Goal: Information Seeking & Learning: Check status

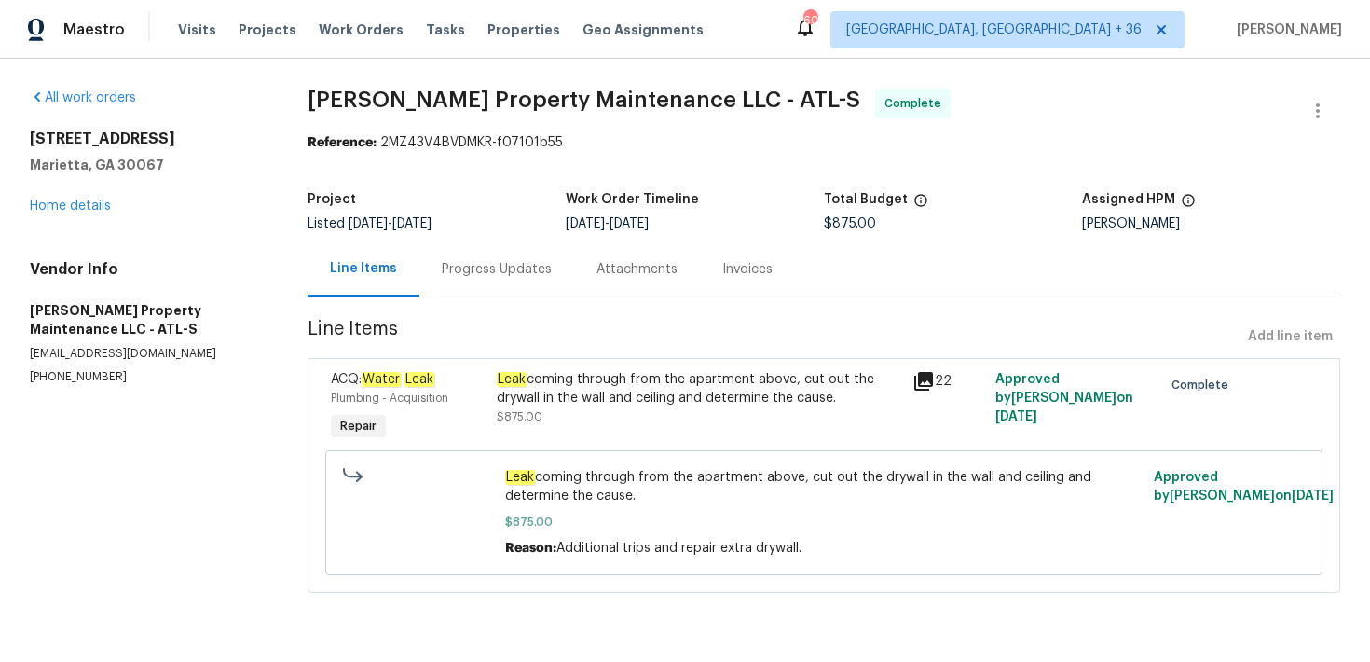
click at [491, 270] on div "Progress Updates" at bounding box center [497, 269] width 110 height 19
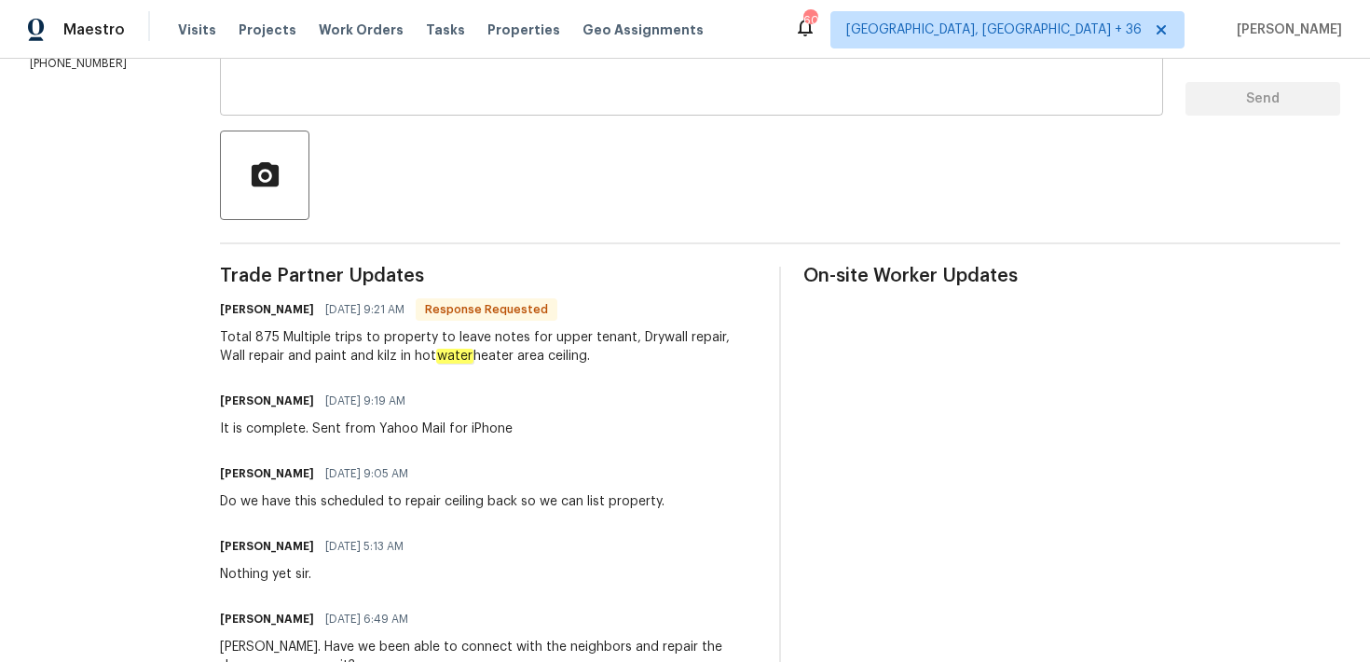
scroll to position [476, 0]
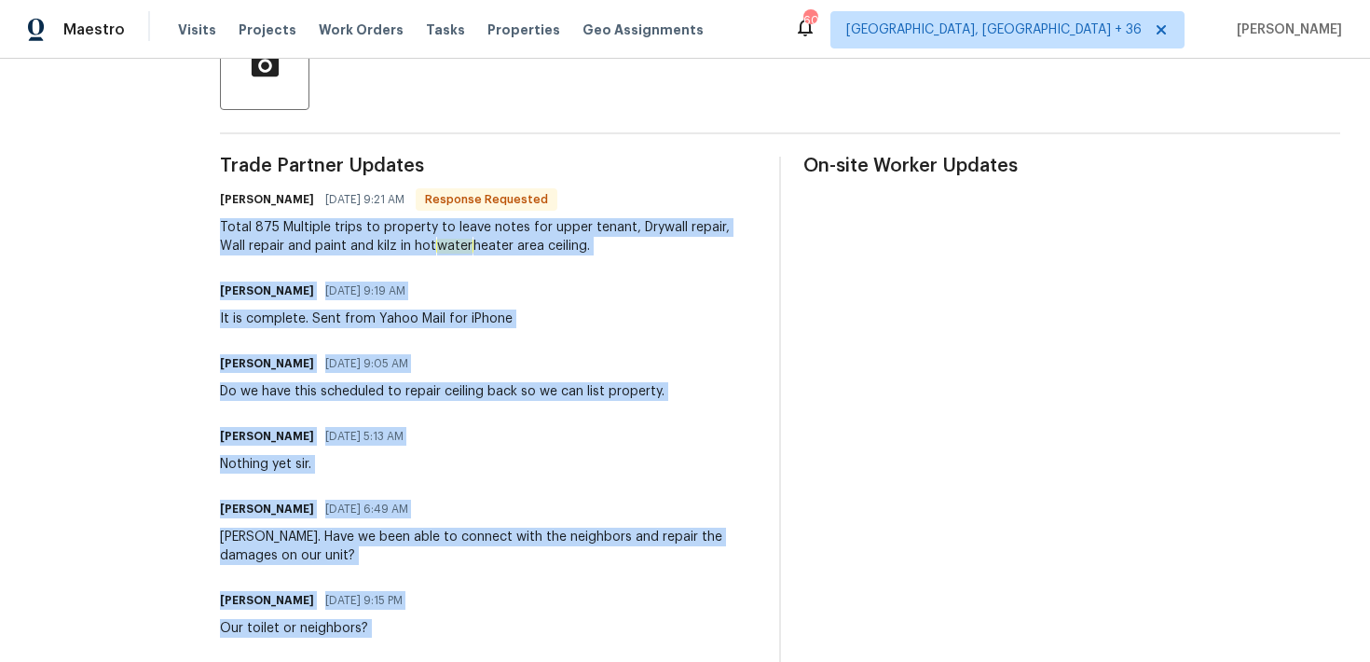
drag, startPoint x: 222, startPoint y: 222, endPoint x: 654, endPoint y: 650, distance: 608.3
click at [654, 650] on div "All work orders [STREET_ADDRESS] Home details Vendor Info [PERSON_NAME] Propert…" at bounding box center [685, 447] width 1370 height 1730
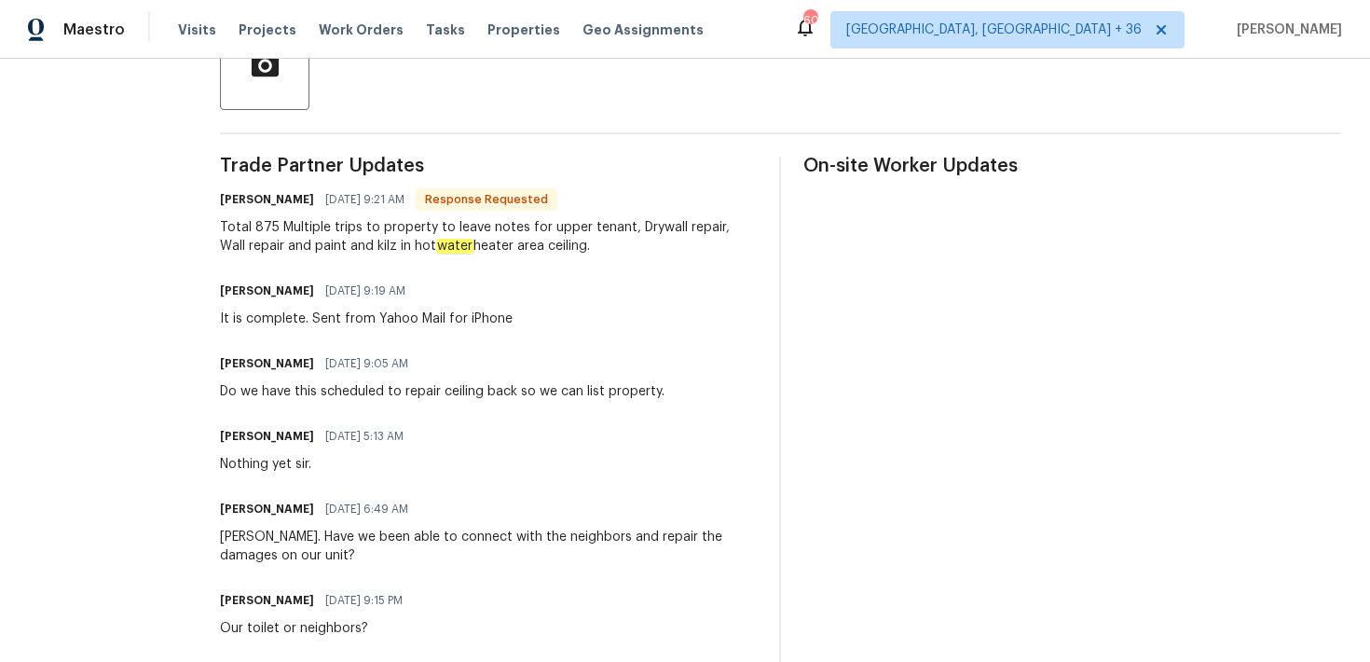
click at [563, 473] on div "[PERSON_NAME] [DATE] 5:13 AM Nothing yet sir." at bounding box center [488, 448] width 537 height 50
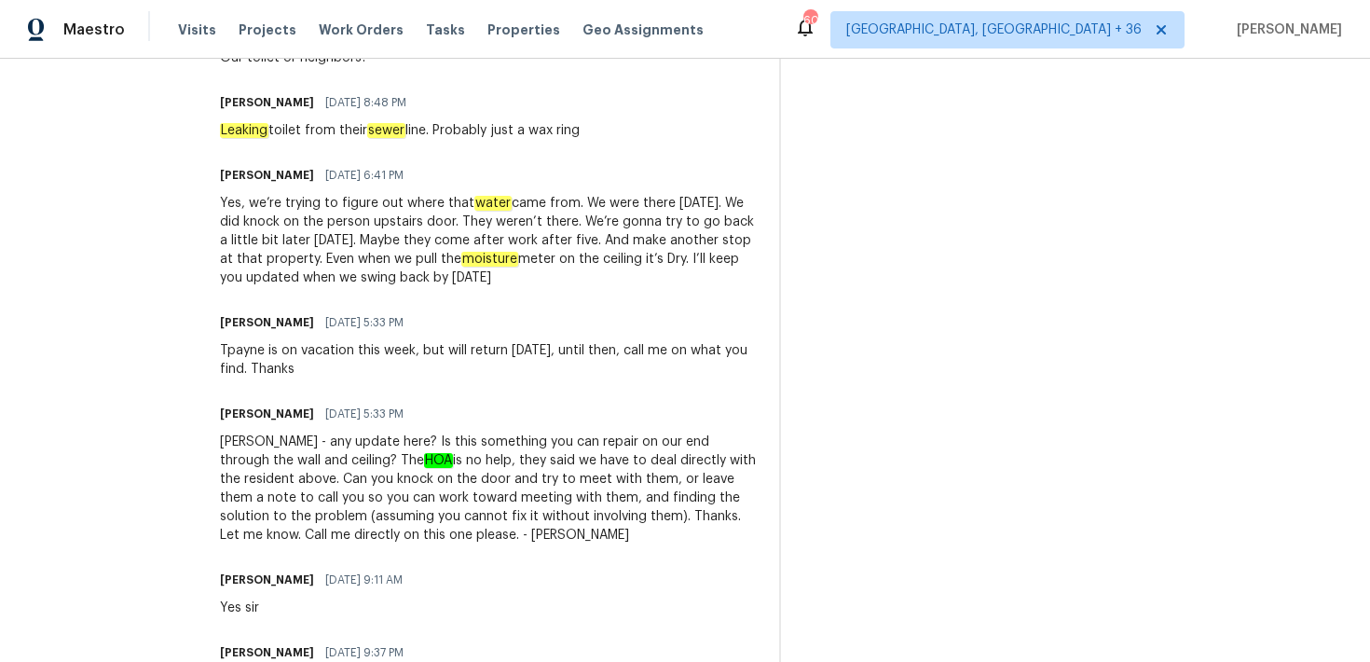
scroll to position [1127, 0]
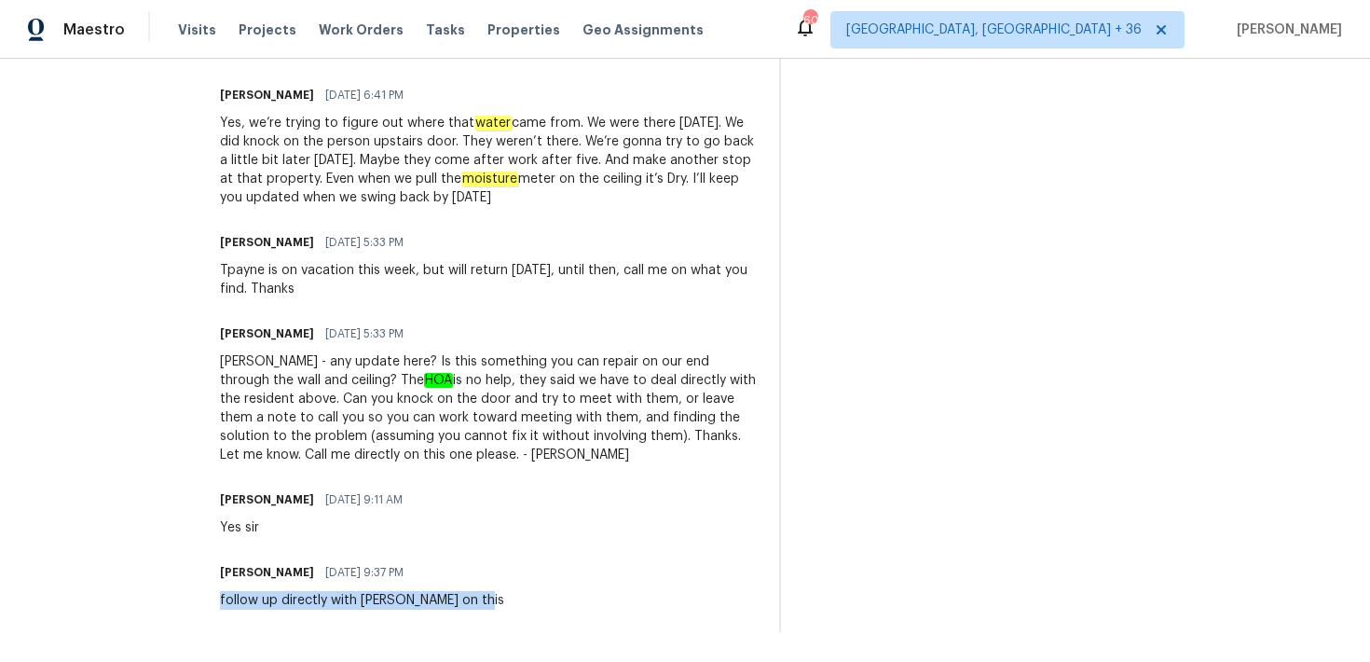
drag, startPoint x: 472, startPoint y: 600, endPoint x: 414, endPoint y: 586, distance: 59.5
click at [412, 587] on div "[PERSON_NAME] [DATE] 9:37 PM follow up directly with [PERSON_NAME] on this" at bounding box center [362, 584] width 284 height 50
click at [498, 594] on div "[PERSON_NAME] [DATE] 9:37 PM follow up directly with [PERSON_NAME] on this" at bounding box center [488, 584] width 537 height 50
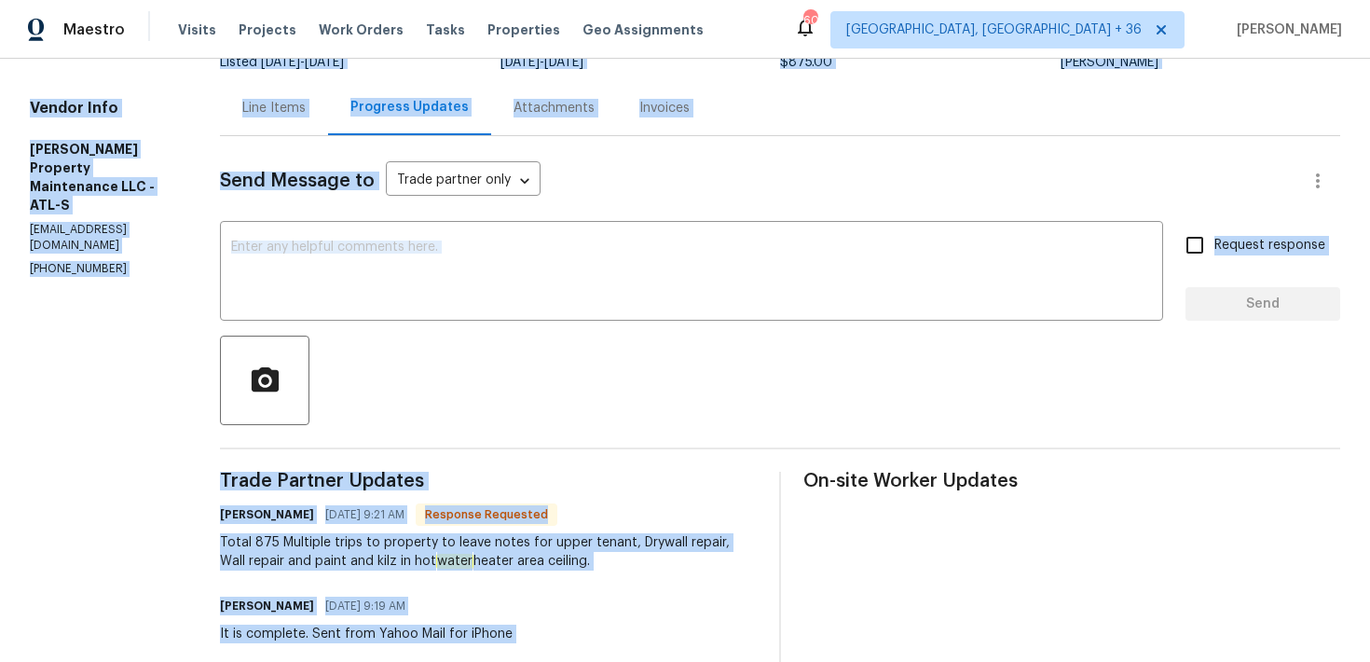
scroll to position [147, 0]
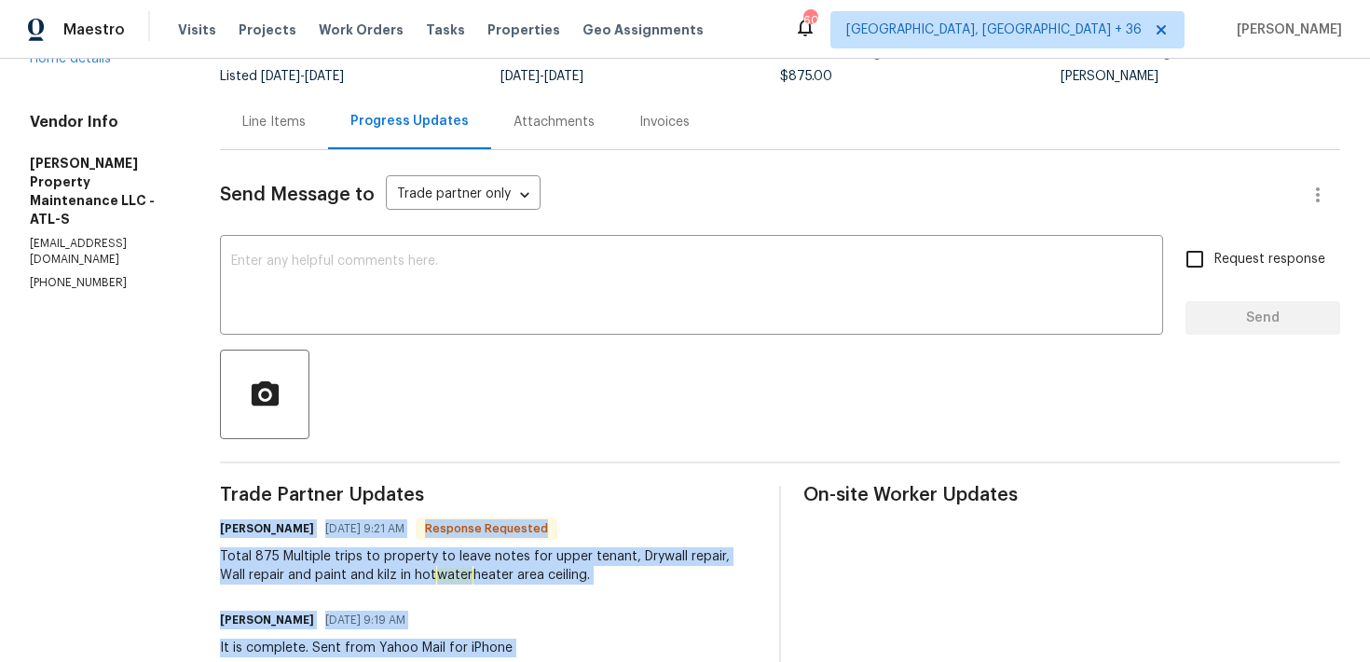
drag, startPoint x: 479, startPoint y: 598, endPoint x: 215, endPoint y: 533, distance: 271.7
copy div "Loremi dolo 59/10/4821 2:79 SI Ametcons Adipiscin Elits 066 Doeiusmo tempo in u…"
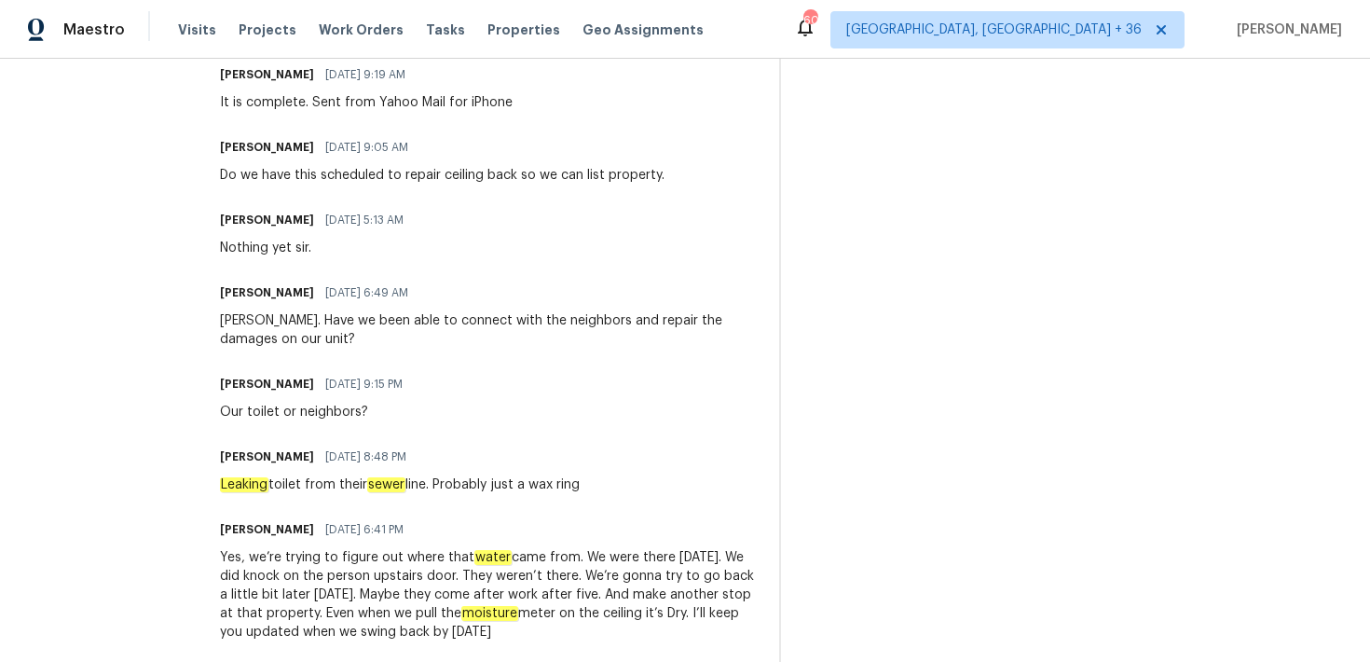
scroll to position [726, 0]
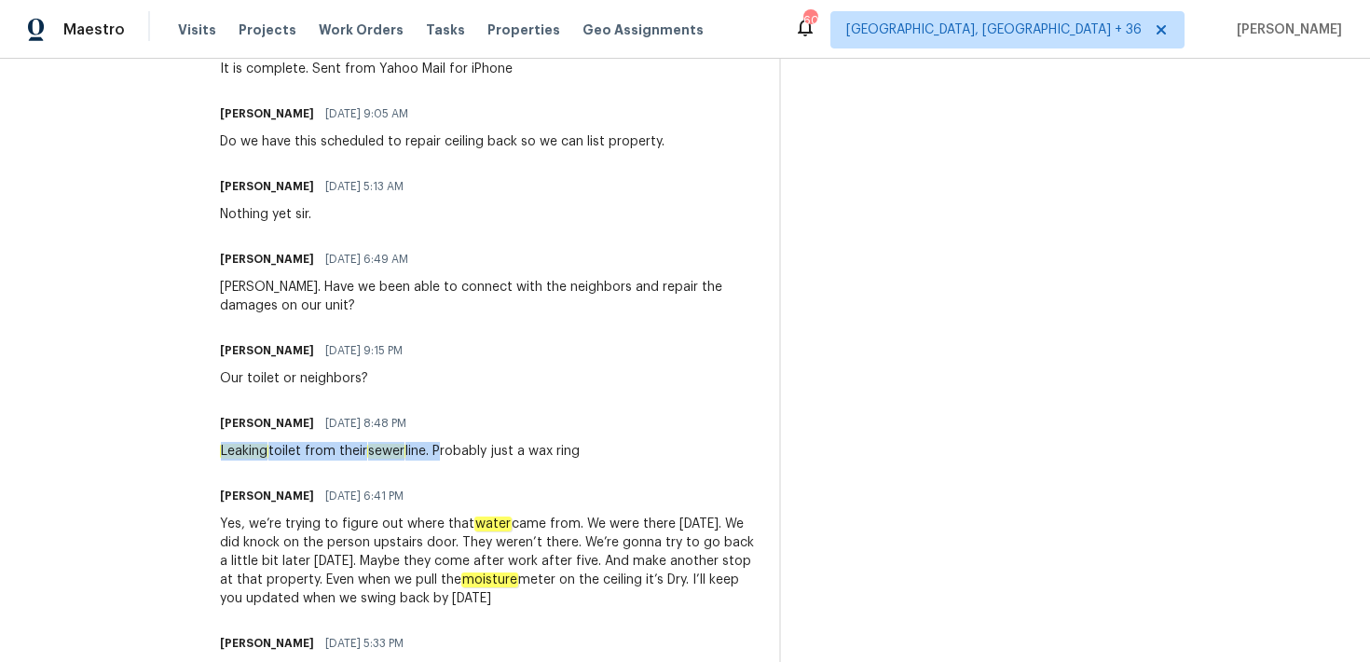
drag, startPoint x: 213, startPoint y: 452, endPoint x: 445, endPoint y: 451, distance: 232.1
click at [445, 451] on div "All work orders [STREET_ADDRESS] Home details Vendor Info [PERSON_NAME] Propert…" at bounding box center [685, 198] width 1370 height 1730
copy div "Leaking toilet from their sewer line."
